Goal: Task Accomplishment & Management: Manage account settings

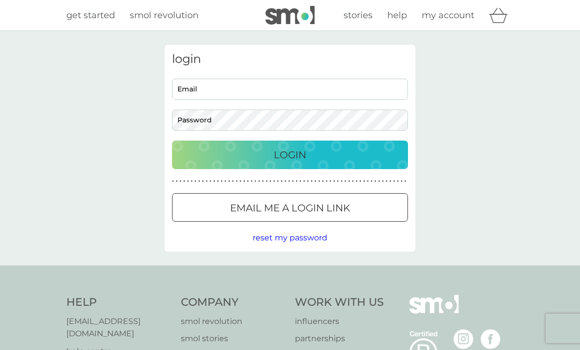
click at [188, 95] on input "Email" at bounding box center [290, 89] width 236 height 21
type input "[EMAIL_ADDRESS][PERSON_NAME][DOMAIN_NAME]"
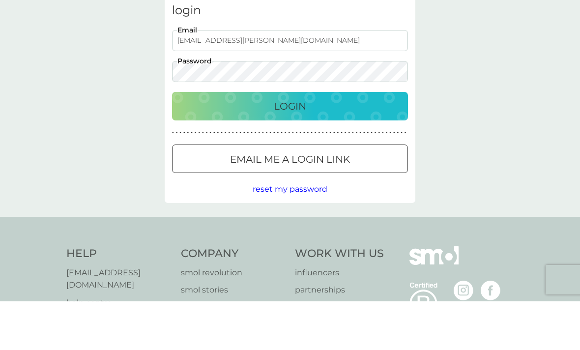
click at [289, 147] on p "Login" at bounding box center [290, 155] width 32 height 16
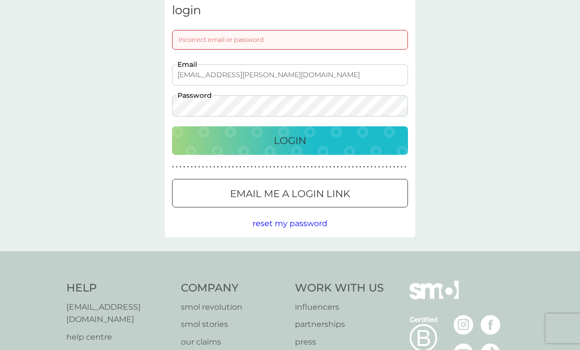
scroll to position [48, 0]
click at [290, 140] on button "Login" at bounding box center [290, 141] width 236 height 29
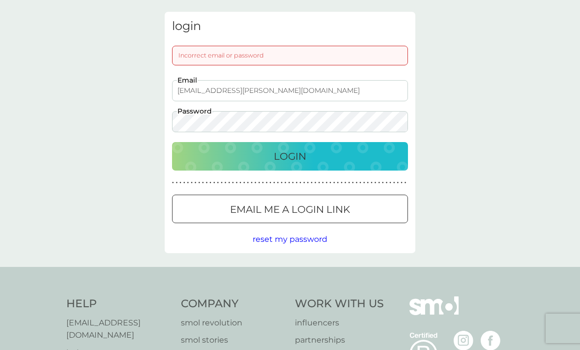
scroll to position [30, 0]
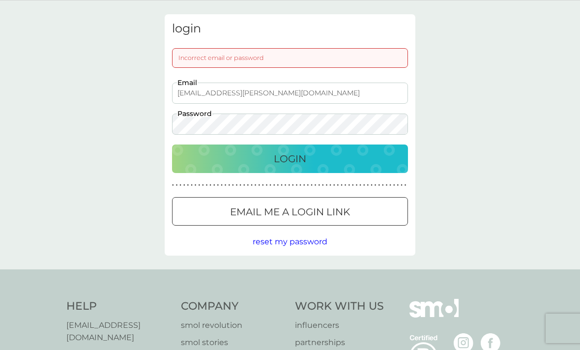
click at [292, 162] on p "Login" at bounding box center [290, 159] width 32 height 16
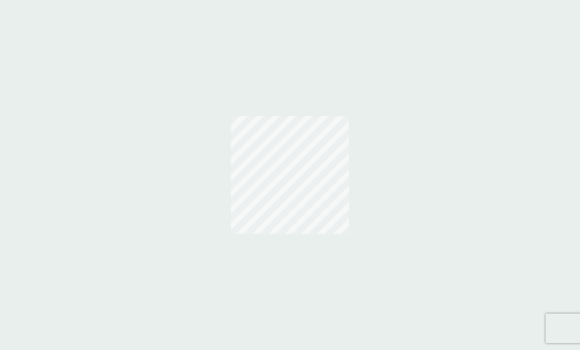
scroll to position [30, 0]
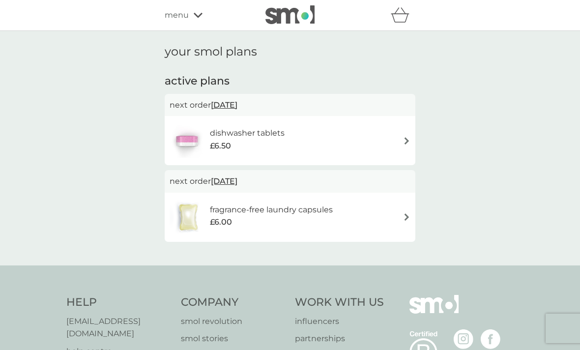
click at [408, 143] on img at bounding box center [406, 140] width 7 height 7
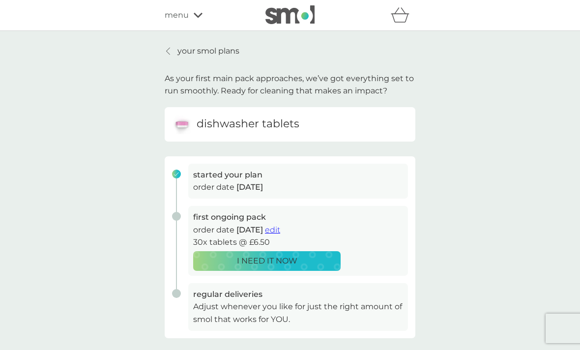
scroll to position [1, 0]
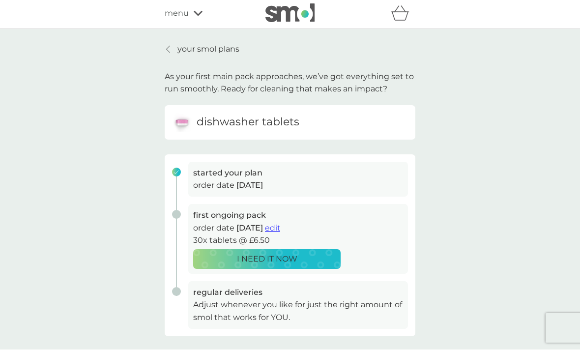
click at [195, 13] on icon at bounding box center [198, 13] width 9 height 5
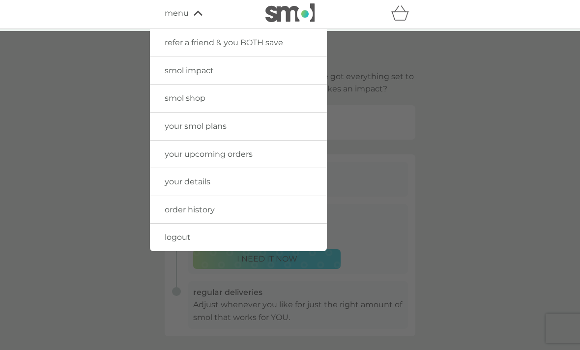
click at [236, 154] on span "your upcoming orders" at bounding box center [209, 153] width 88 height 9
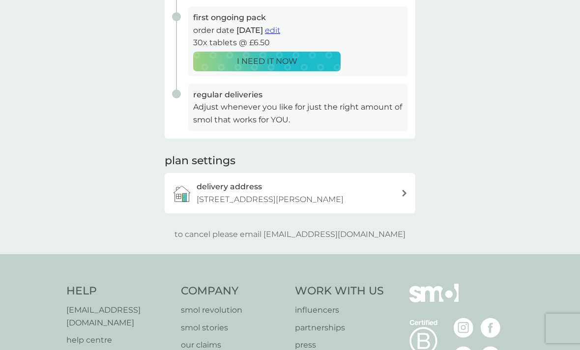
scroll to position [200, 0]
click at [326, 240] on p "to cancel please email help@smolproducts.com" at bounding box center [290, 234] width 231 height 13
click at [334, 248] on div "your smol plans As your first main pack approaches, we’ve got everything set to…" at bounding box center [290, 42] width 580 height 423
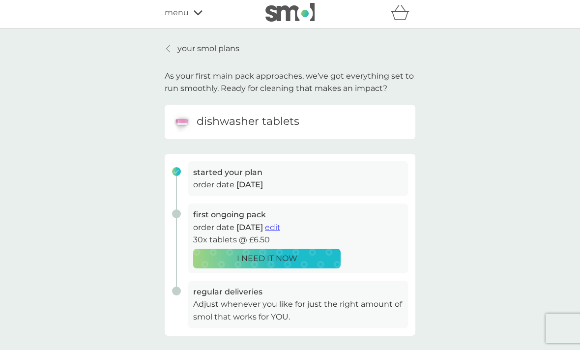
scroll to position [0, 0]
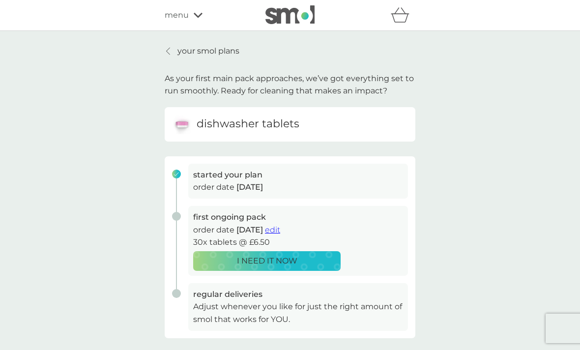
click at [395, 17] on icon "basket" at bounding box center [400, 14] width 19 height 15
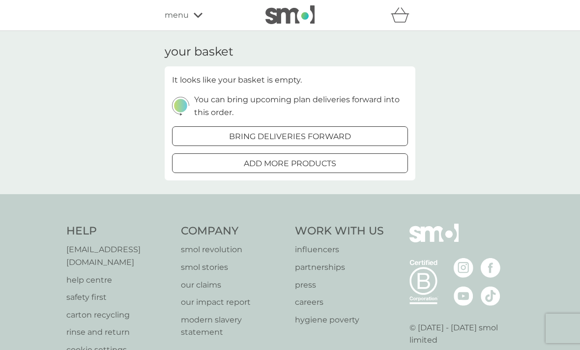
click at [192, 21] on div "menu" at bounding box center [207, 15] width 84 height 13
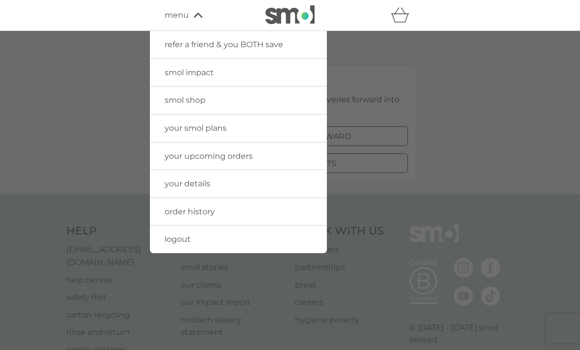
click at [205, 128] on span "your smol plans" at bounding box center [196, 127] width 62 height 9
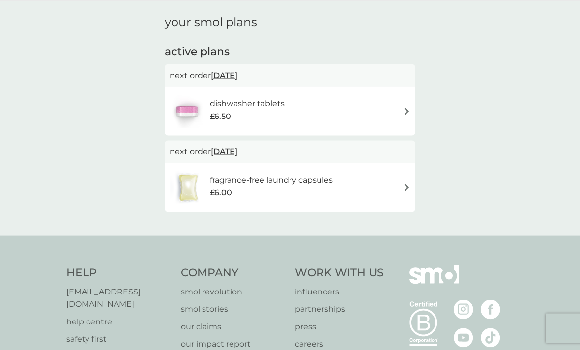
scroll to position [32, 0]
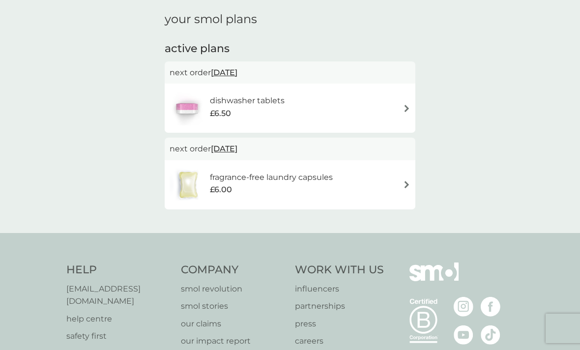
click at [405, 189] on div "fragrance-free laundry capsules £6.00" at bounding box center [290, 185] width 241 height 34
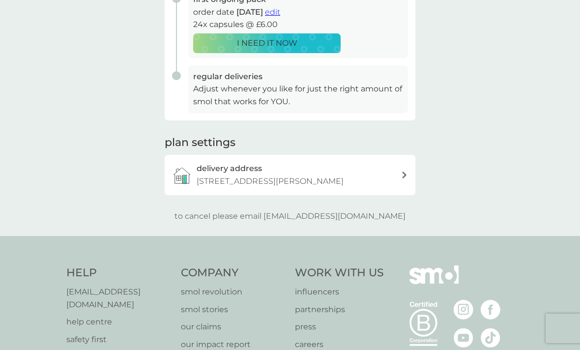
scroll to position [218, 0]
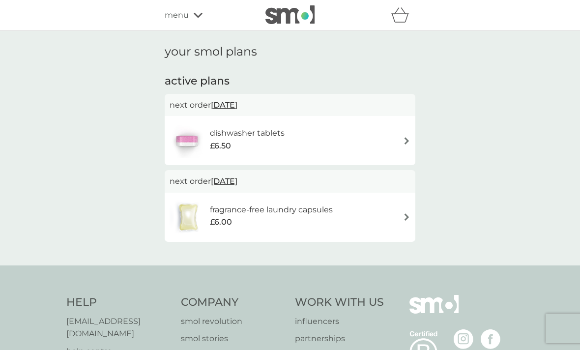
click at [193, 17] on div "menu" at bounding box center [207, 15] width 84 height 13
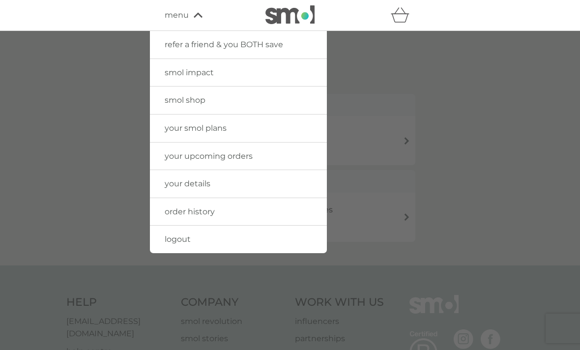
click at [187, 189] on link "your details" at bounding box center [238, 184] width 177 height 28
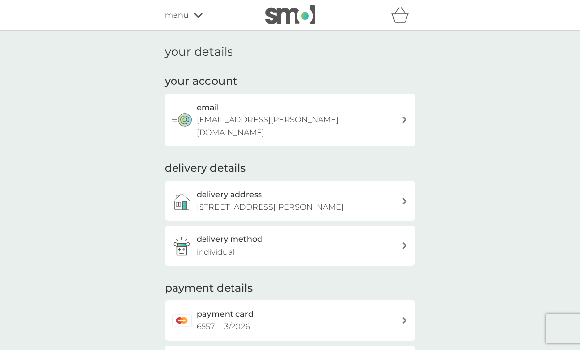
click at [210, 49] on h1 "your details" at bounding box center [199, 52] width 68 height 14
click at [199, 19] on div "menu" at bounding box center [207, 15] width 84 height 13
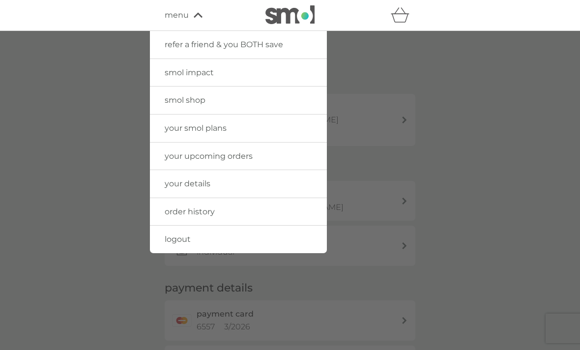
click at [201, 190] on link "your details" at bounding box center [238, 184] width 177 height 28
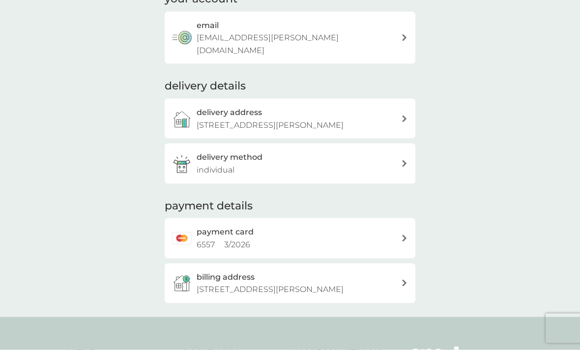
scroll to position [108, 0]
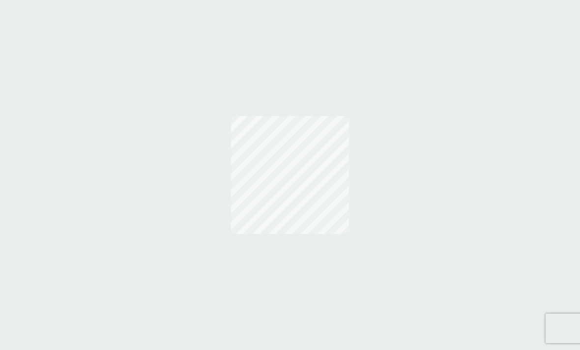
scroll to position [30, 0]
